Goal: Use online tool/utility

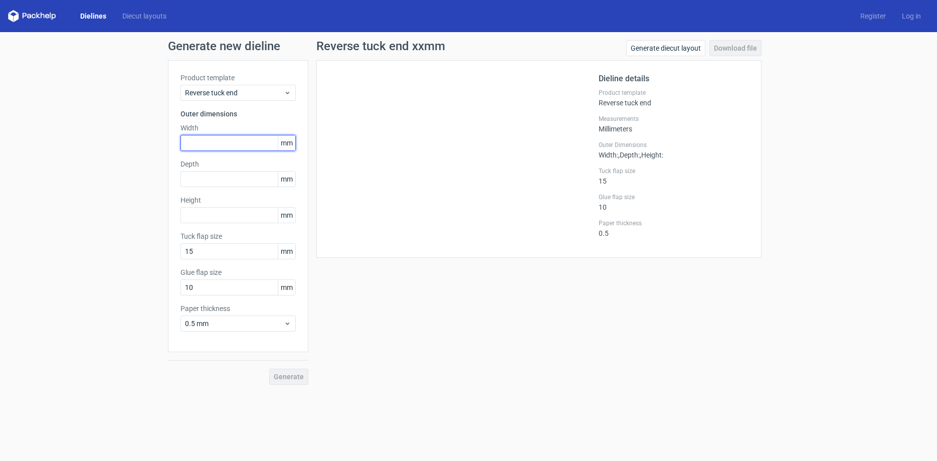
click at [233, 139] on input "text" at bounding box center [237, 143] width 115 height 16
type input "100"
click at [211, 181] on input "text" at bounding box center [237, 179] width 115 height 16
type input "50"
click at [216, 215] on input "text" at bounding box center [237, 215] width 115 height 16
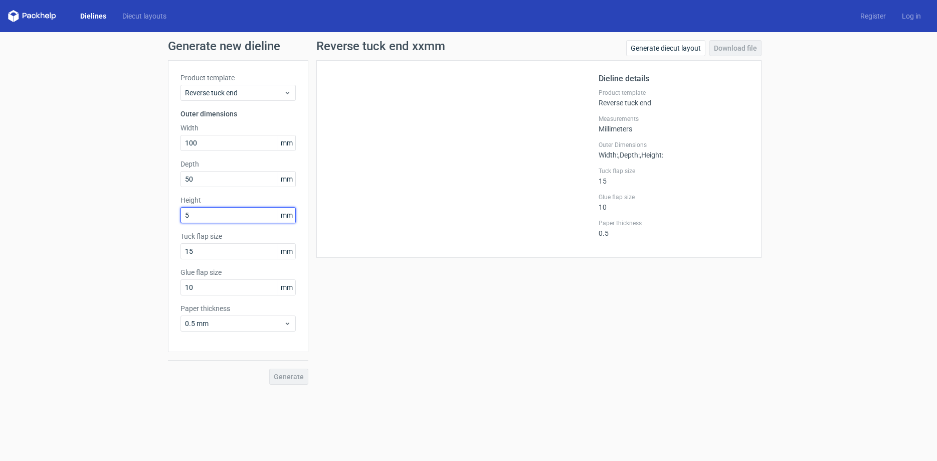
type input "50"
click at [294, 378] on span "Generate" at bounding box center [289, 376] width 30 height 7
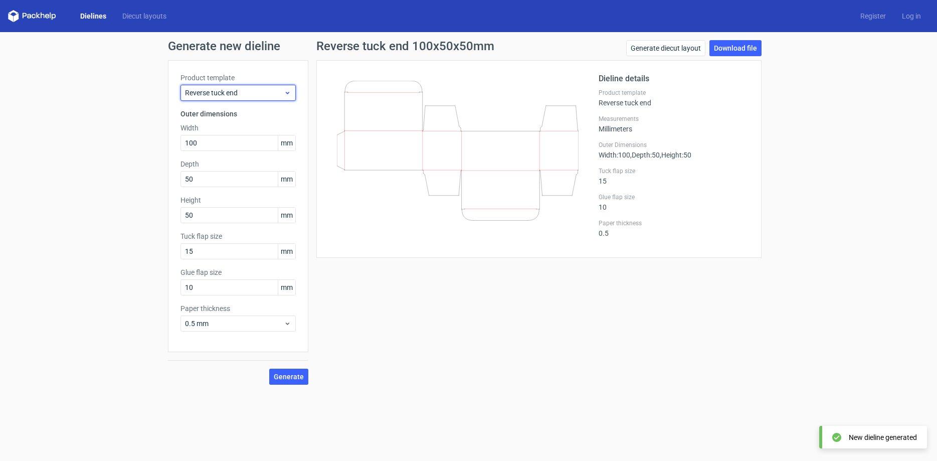
click at [285, 91] on icon at bounding box center [288, 93] width 8 height 8
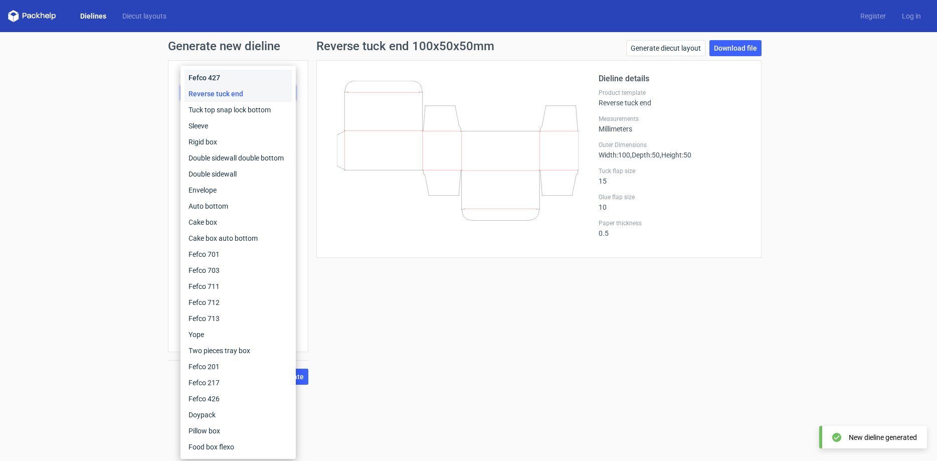
click at [235, 80] on div "Fefco 427" at bounding box center [237, 78] width 107 height 16
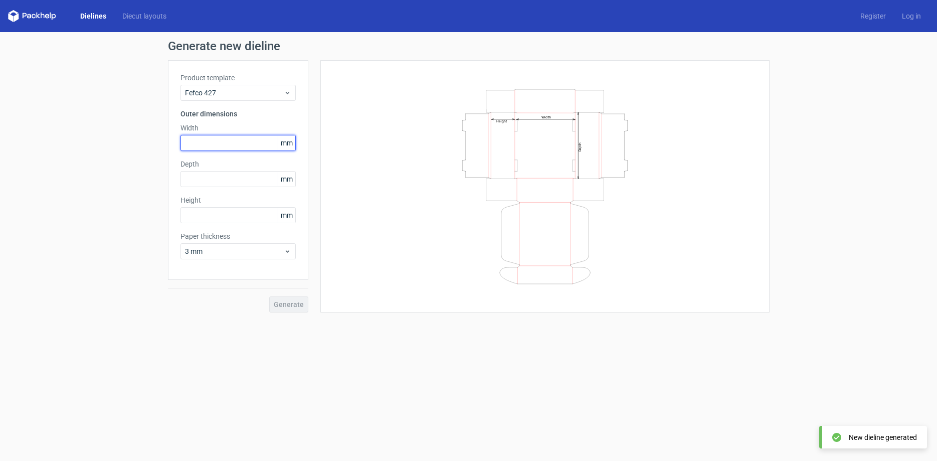
click at [229, 137] on input "text" at bounding box center [237, 143] width 115 height 16
type input "100"
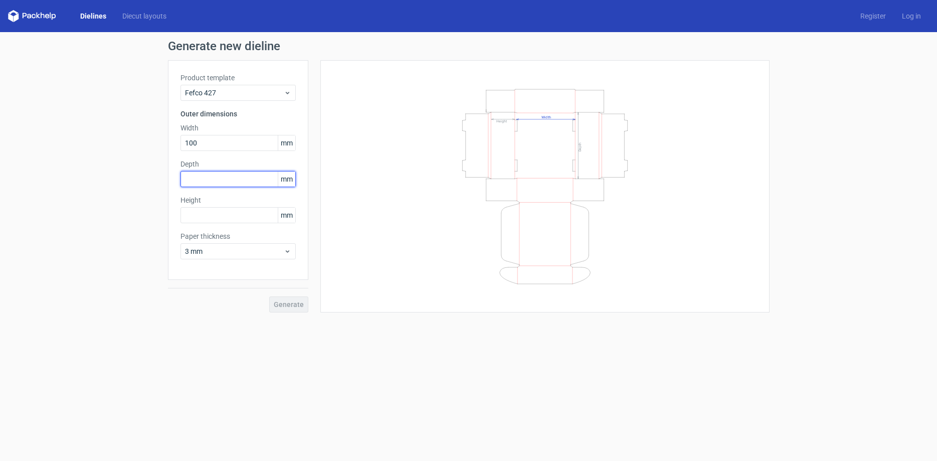
click at [230, 179] on input "text" at bounding box center [237, 179] width 115 height 16
type input "50"
click at [226, 215] on input "text" at bounding box center [237, 215] width 115 height 16
type input "50"
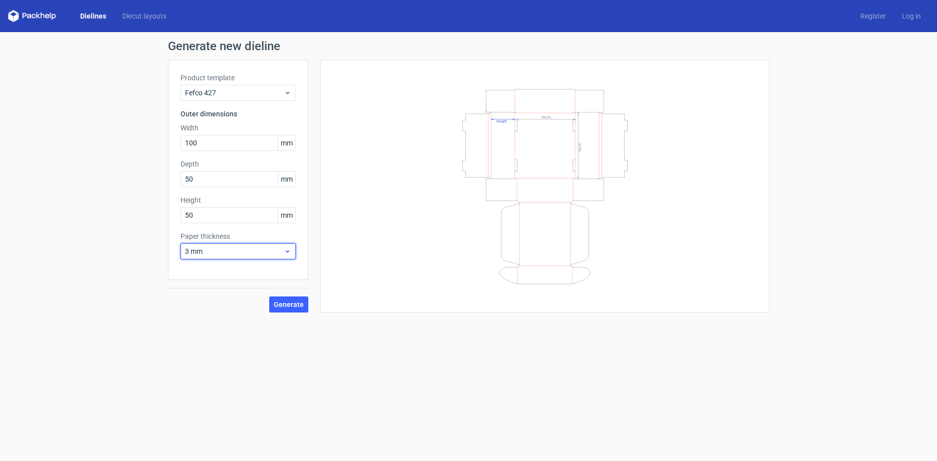
click at [285, 250] on icon at bounding box center [288, 251] width 8 height 8
click at [219, 284] on div "0.5 mm" at bounding box center [237, 289] width 107 height 16
click at [274, 301] on button "Generate" at bounding box center [288, 304] width 39 height 16
